Goal: Contribute content

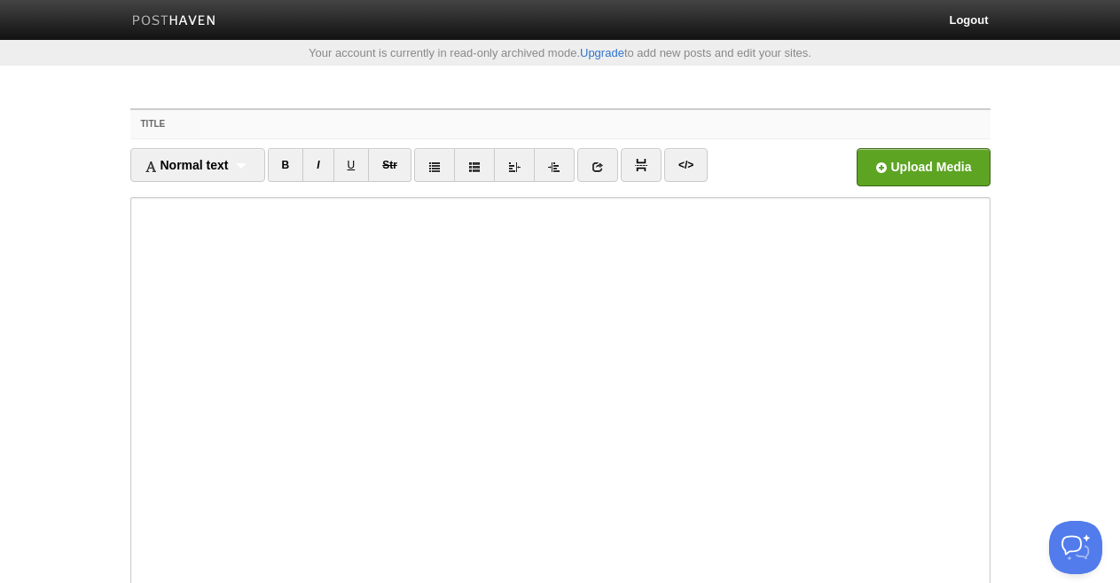
click at [337, 123] on input "Title" at bounding box center [595, 124] width 788 height 28
paste input "Das ultimative Spielerlebnis 2025: Entfesseln Sie Ihre Freiheit in Casinos ohne…"
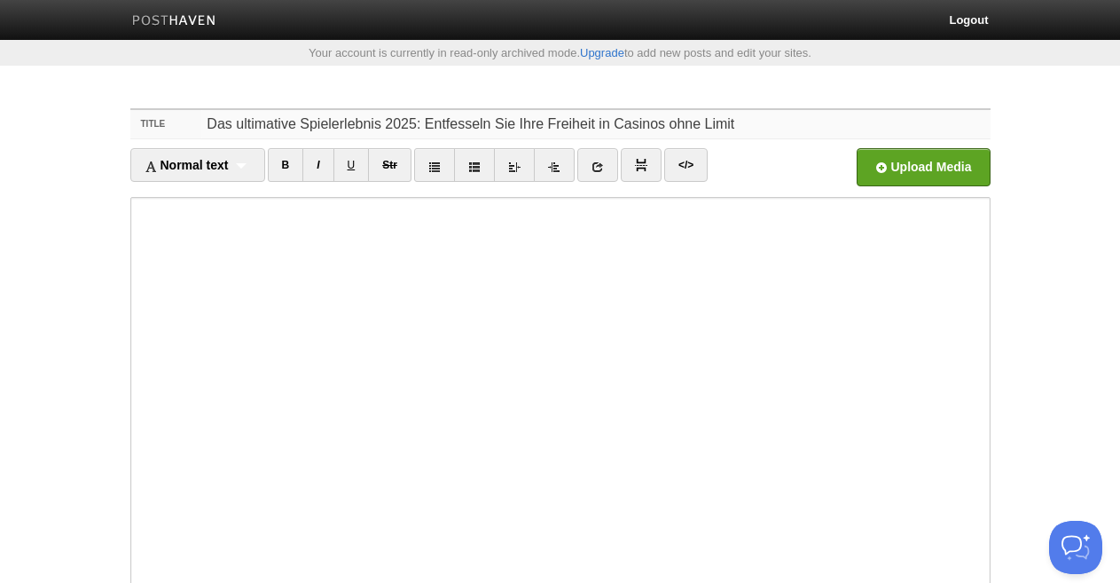
type input "Das ultimative Spielerlebnis 2025: Entfesseln Sie Ihre Freiheit in Casinos ohne…"
click at [603, 165] on icon at bounding box center [598, 167] width 12 height 12
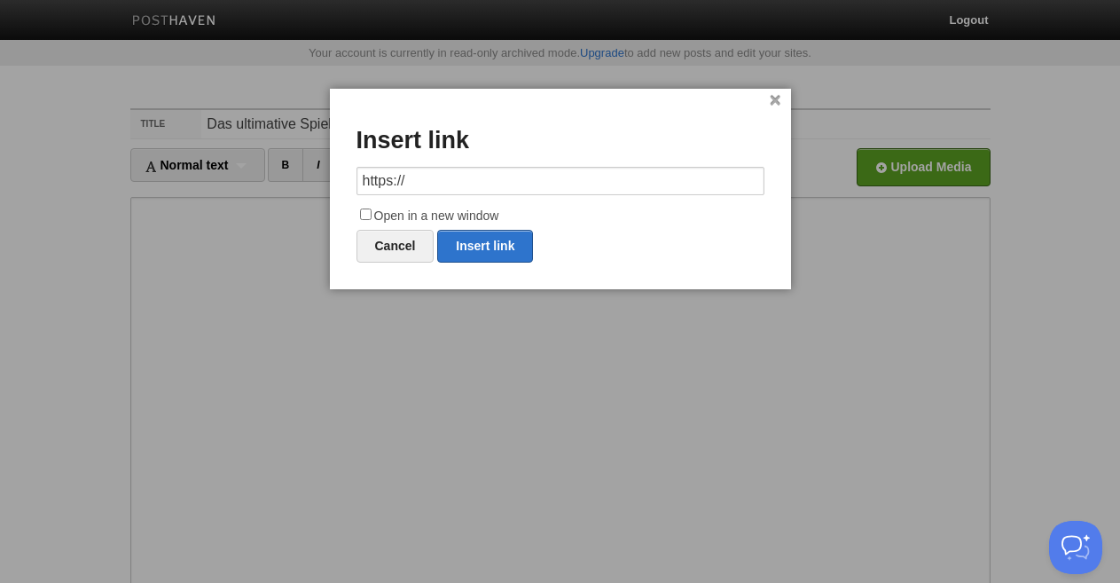
click at [418, 179] on input "https://" at bounding box center [561, 181] width 408 height 28
type input "h"
click at [468, 240] on link "Insert link" at bounding box center [485, 246] width 96 height 33
type input "https://"
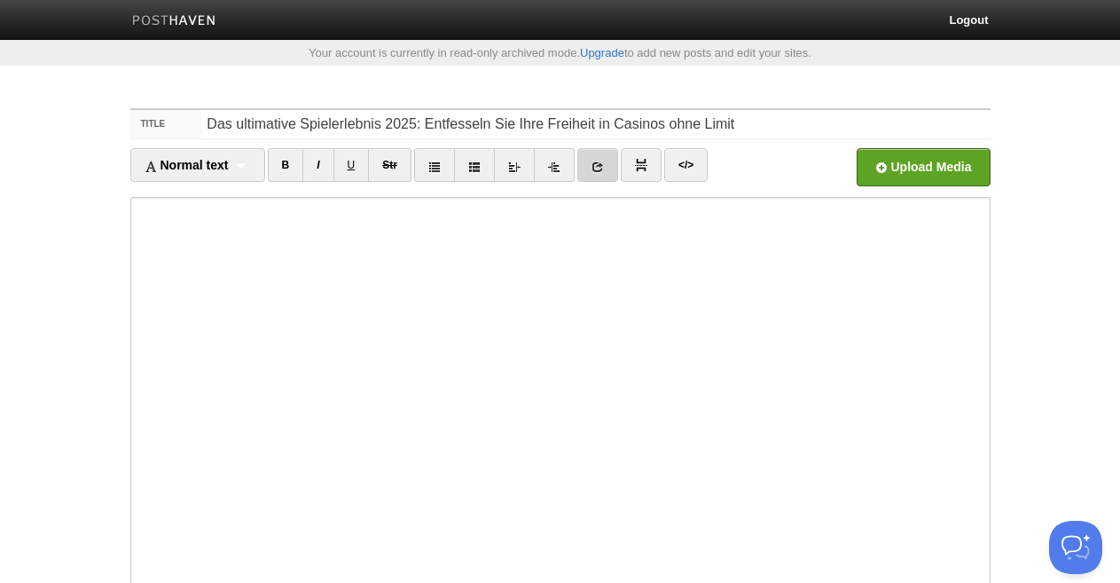
click at [592, 169] on link at bounding box center [597, 165] width 41 height 34
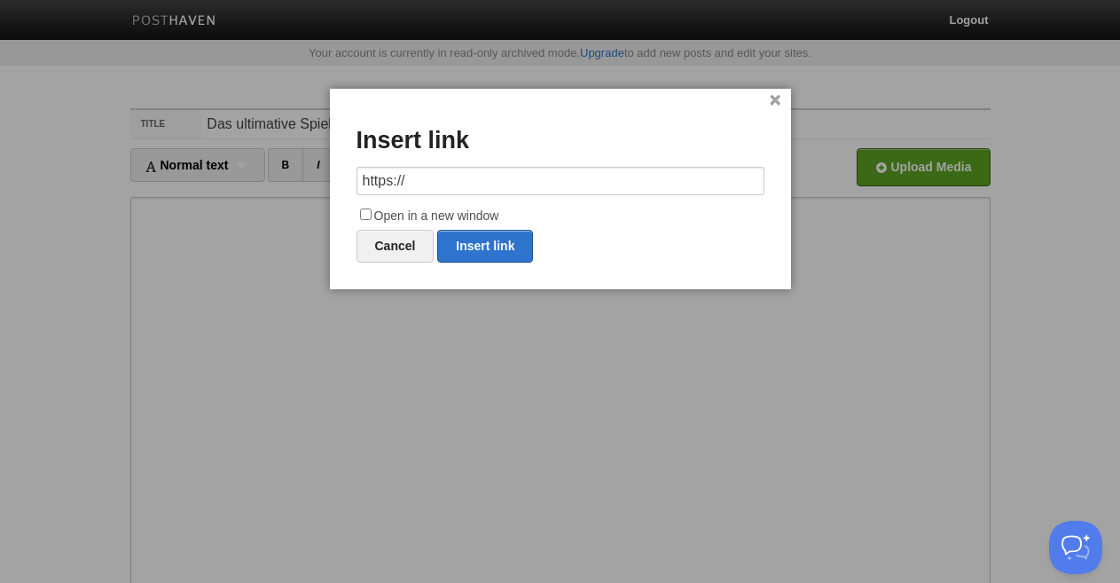
click at [478, 186] on input "https://" at bounding box center [561, 181] width 408 height 28
click at [483, 231] on link "Insert link" at bounding box center [485, 246] width 96 height 33
type input "https://"
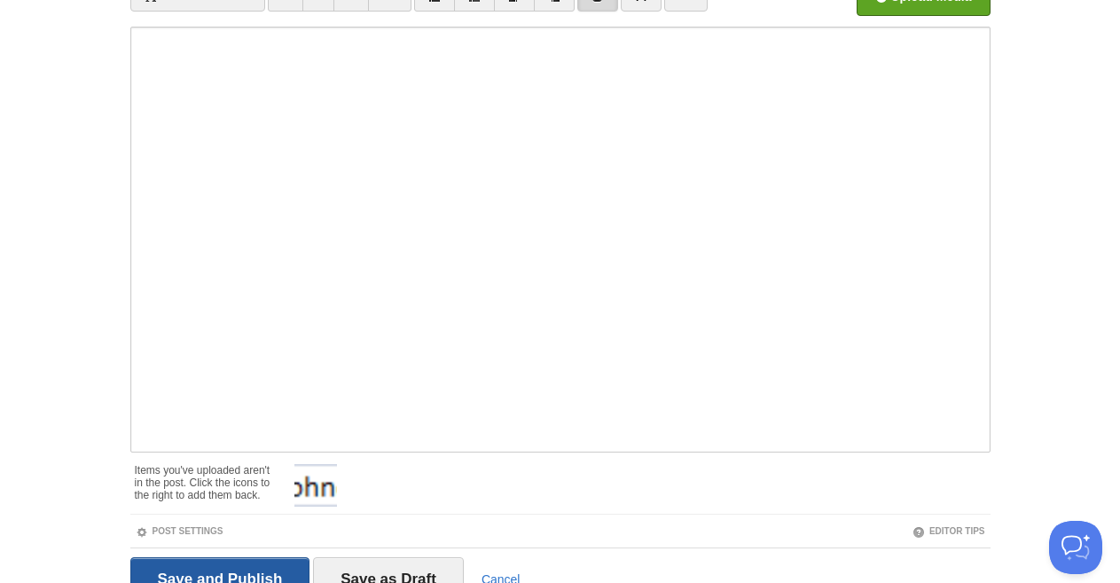
scroll to position [255, 0]
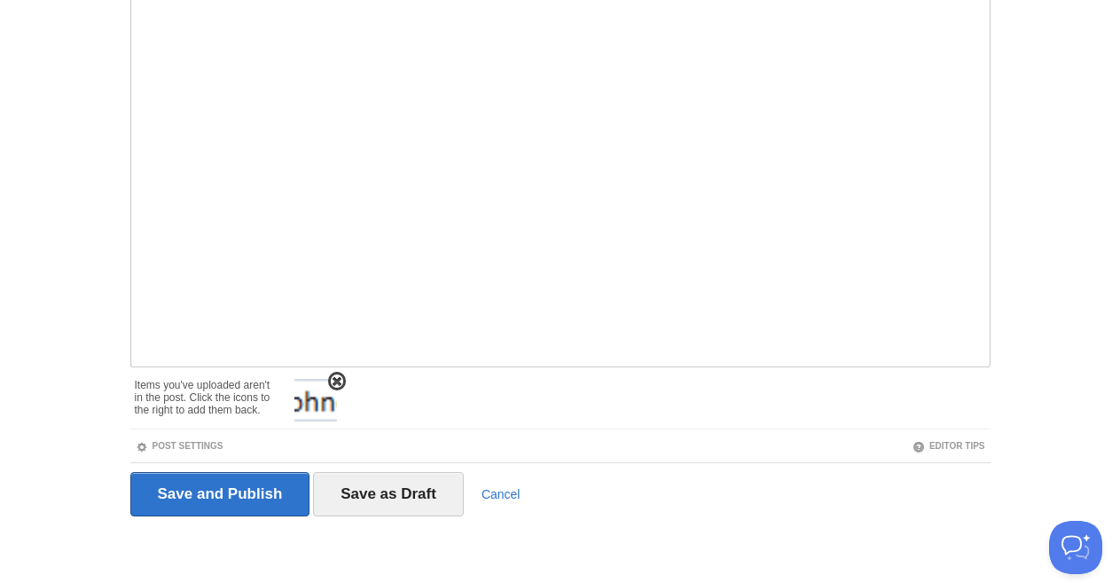
click at [328, 380] on li at bounding box center [316, 400] width 44 height 43
click at [337, 376] on span at bounding box center [337, 381] width 12 height 12
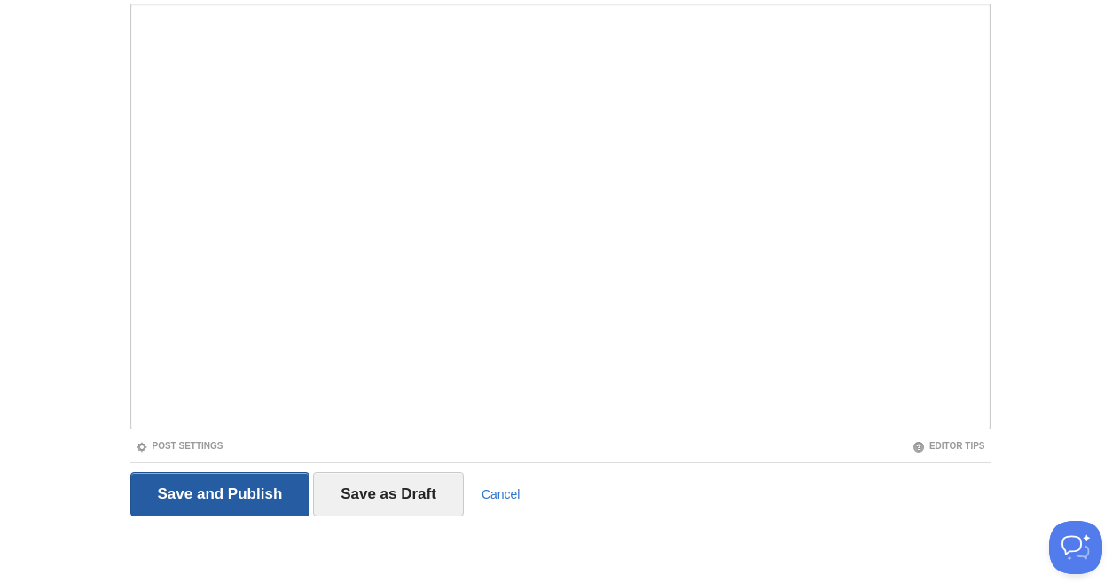
click at [238, 489] on input "Save and Publish" at bounding box center [220, 494] width 180 height 44
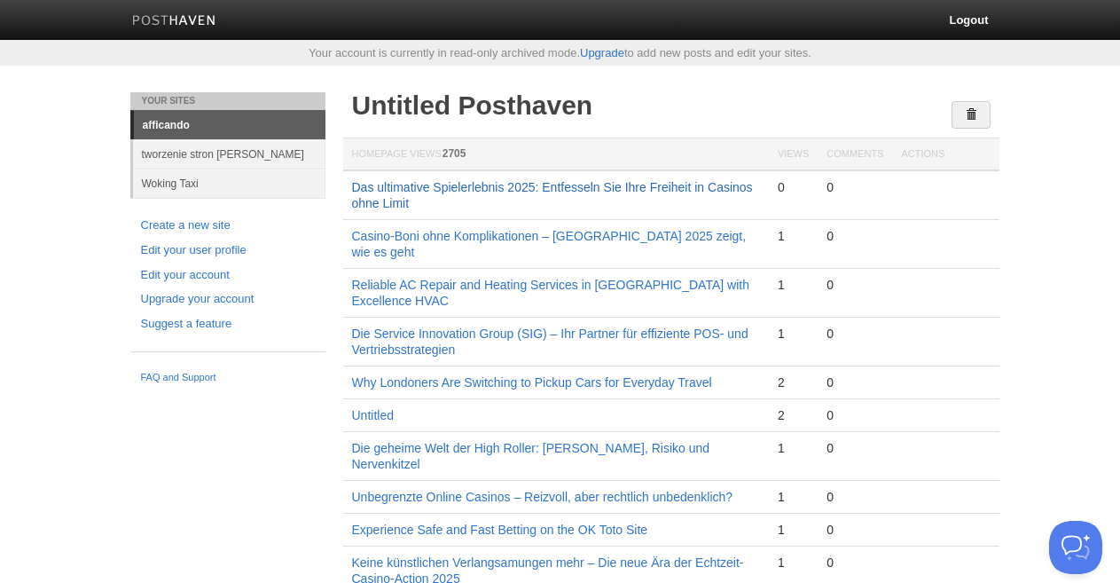
click at [547, 188] on link "Das ultimative Spielerlebnis 2025: Entfesseln Sie Ihre Freiheit in Casinos ohne…" at bounding box center [552, 195] width 401 height 30
